Goal: Information Seeking & Learning: Stay updated

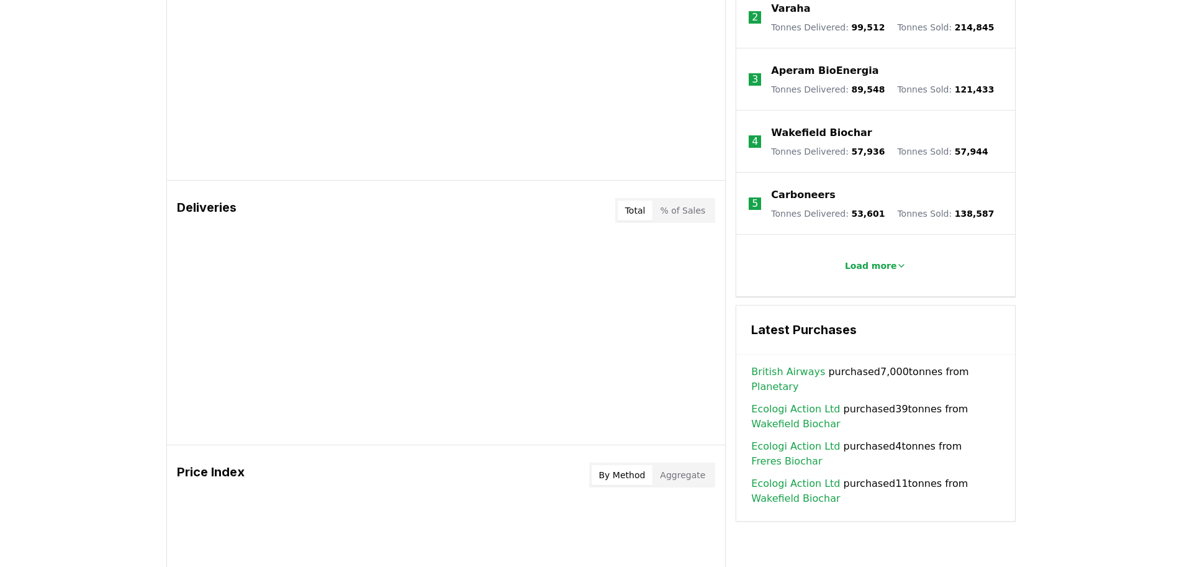
scroll to position [550, 0]
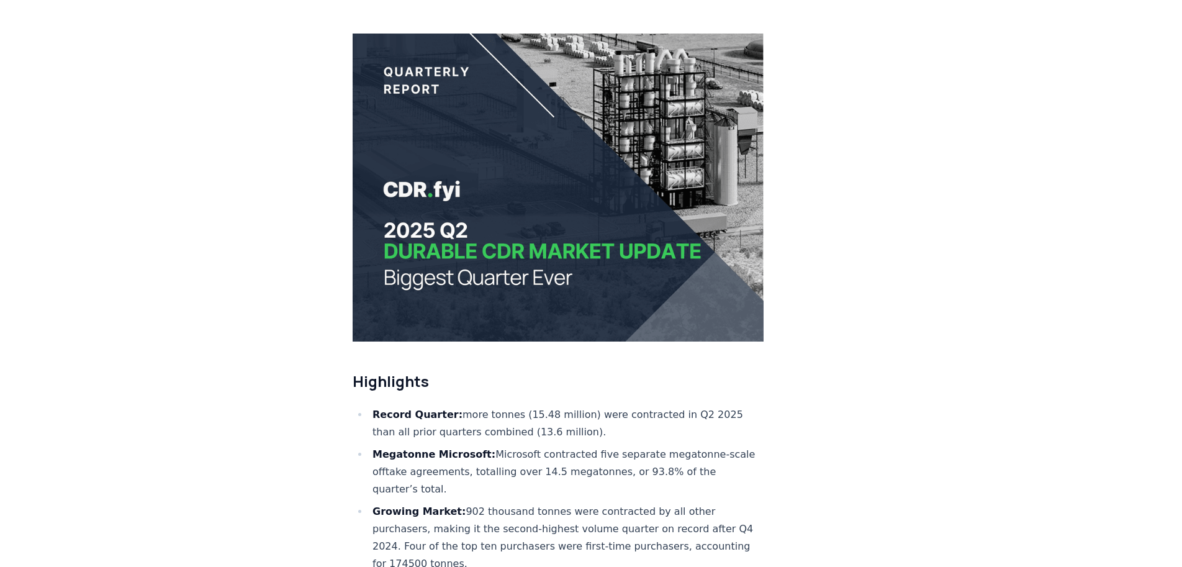
scroll to position [124, 0]
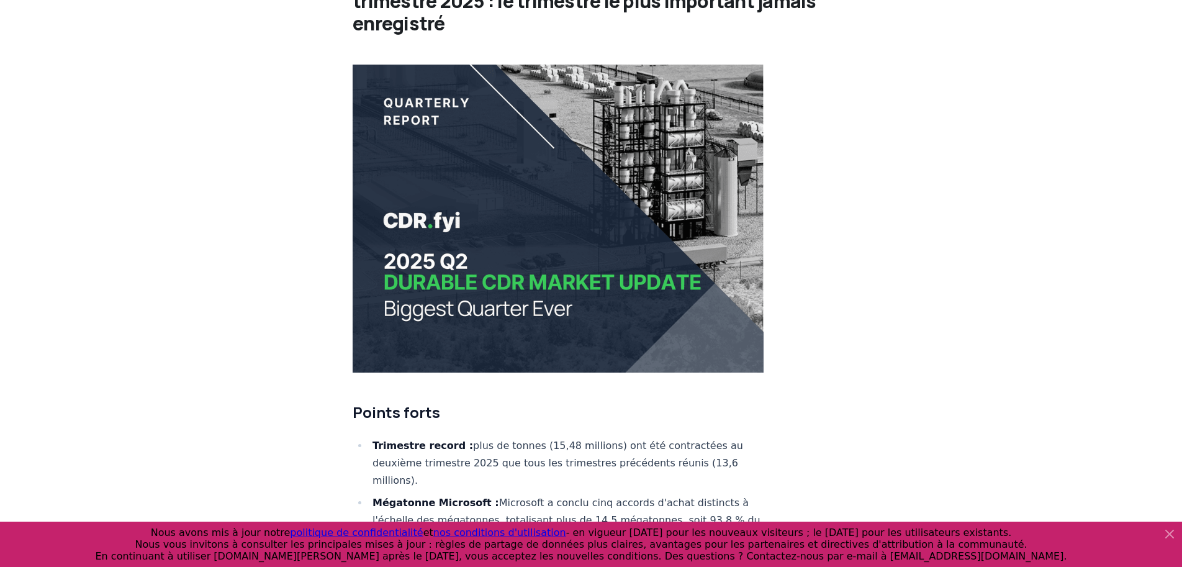
click at [1168, 536] on icon at bounding box center [1169, 533] width 7 height 7
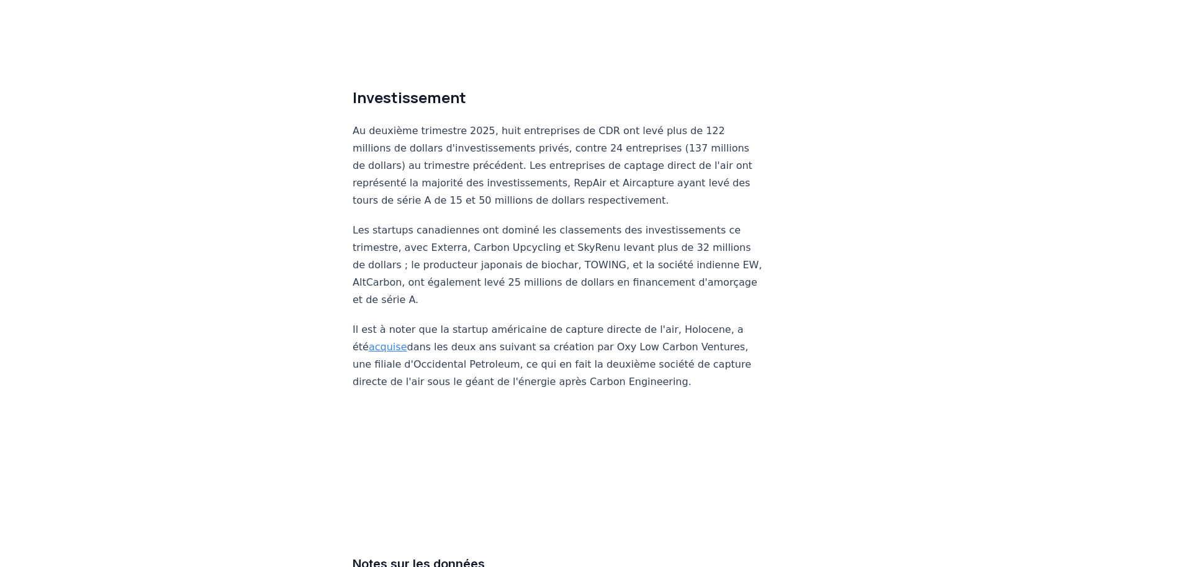
scroll to position [7885, 0]
